Goal: Information Seeking & Learning: Learn about a topic

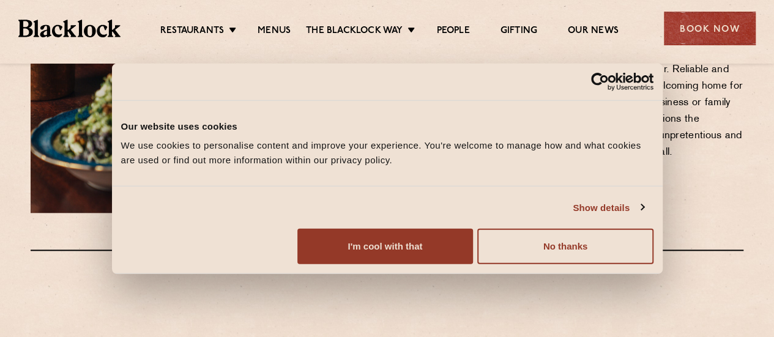
scroll to position [512, 0]
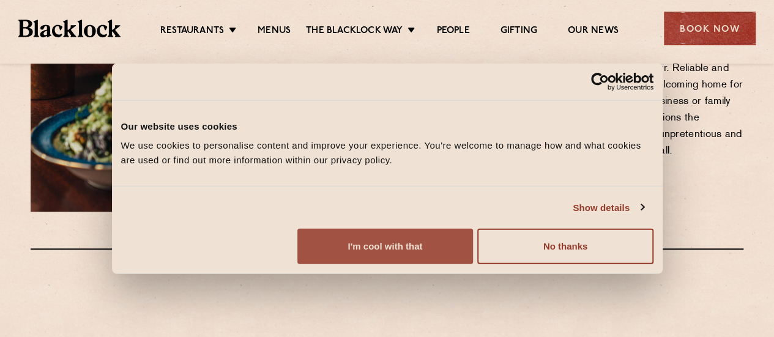
click at [473, 238] on button "I'm cool with that" at bounding box center [385, 246] width 176 height 35
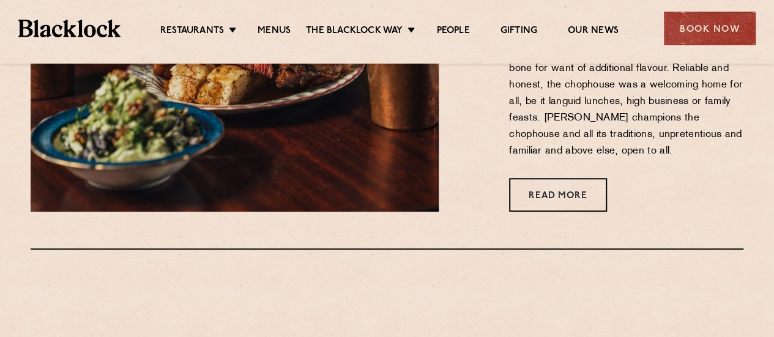
click at [272, 24] on ul "Restaurants Soho City Shoreditch Covent Garden Canary Wharf Manchester Birmingh…" at bounding box center [389, 29] width 537 height 20
click at [274, 29] on link "Menus" at bounding box center [274, 31] width 33 height 13
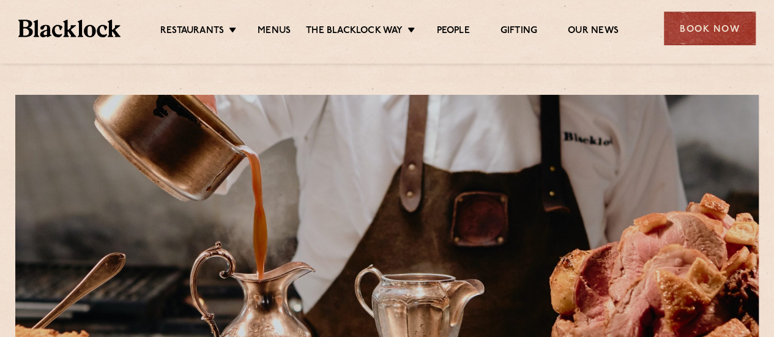
scroll to position [483, 0]
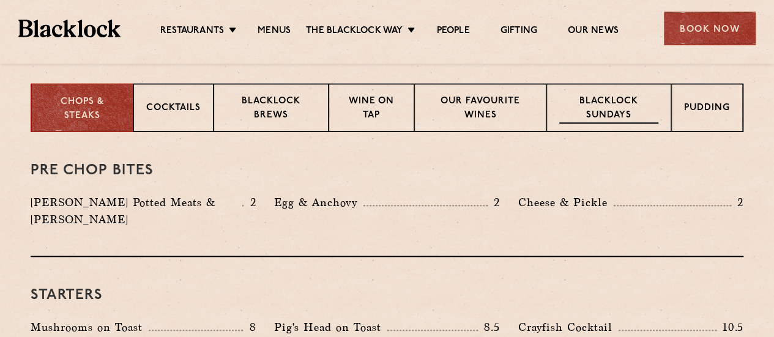
click at [602, 92] on div "Blacklock Sundays" at bounding box center [608, 107] width 125 height 49
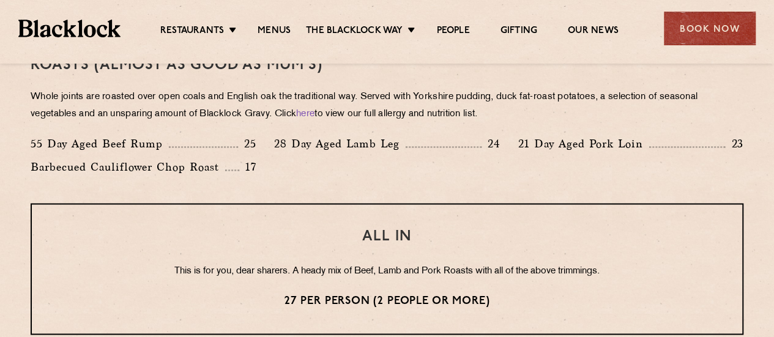
scroll to position [915, 0]
click at [469, 105] on p "Whole joints are roasted over open coals and English oak the traditional way. S…" at bounding box center [387, 105] width 713 height 34
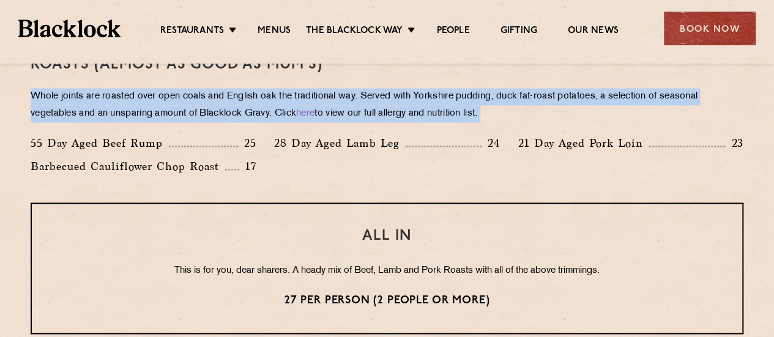
click at [469, 105] on p "Whole joints are roasted over open coals and English oak the traditional way. S…" at bounding box center [387, 105] width 713 height 34
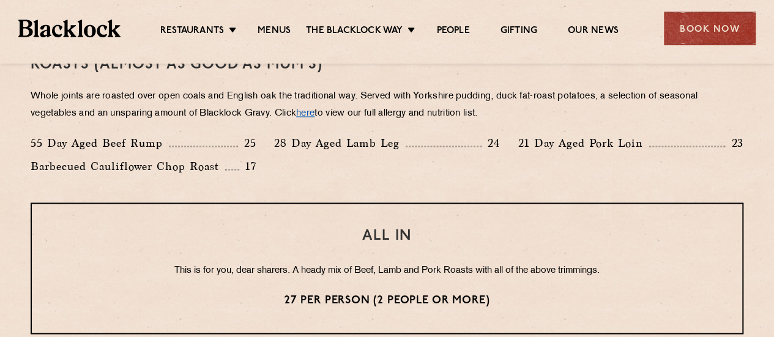
click at [310, 114] on link "here" at bounding box center [305, 113] width 18 height 9
